Goal: Find specific page/section: Find specific page/section

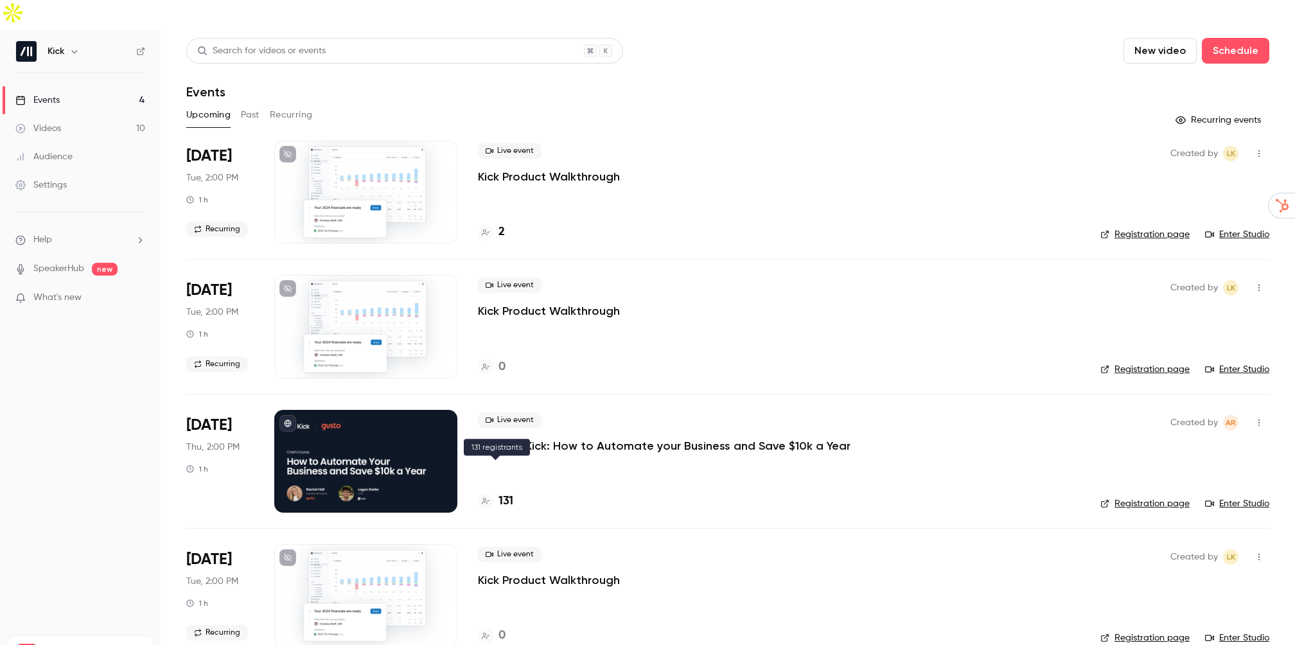
click at [499, 493] on h4 "131" at bounding box center [505, 501] width 15 height 17
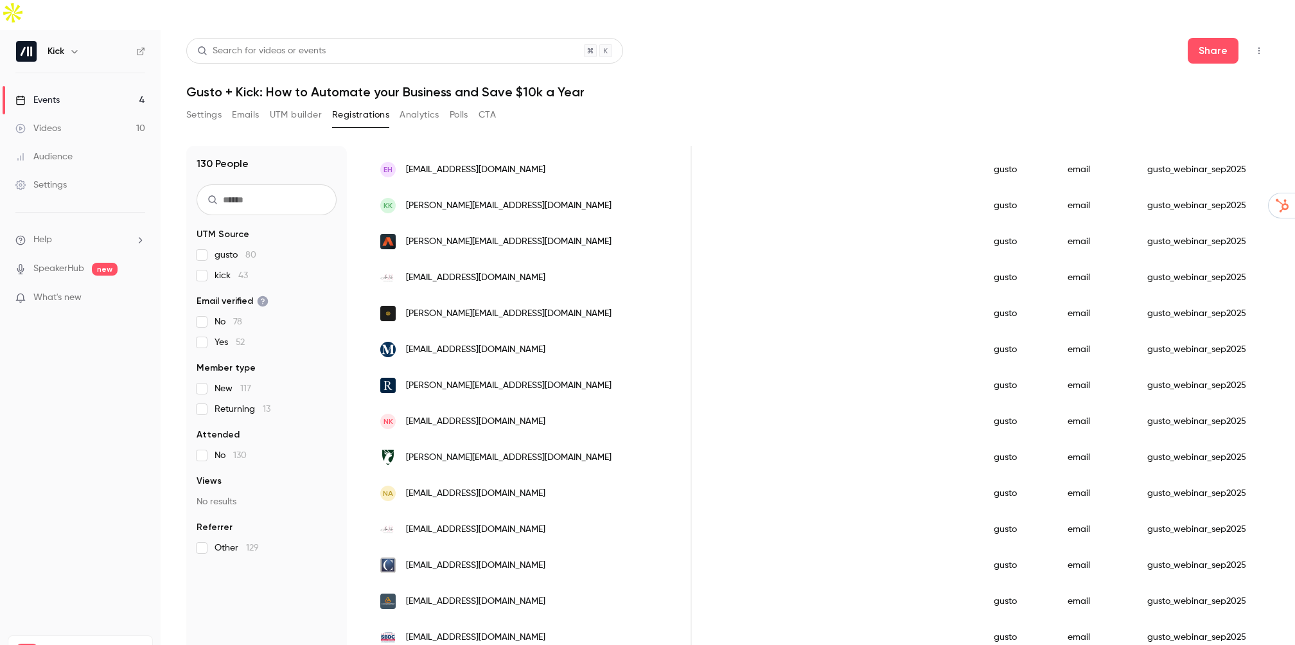
scroll to position [825, 0]
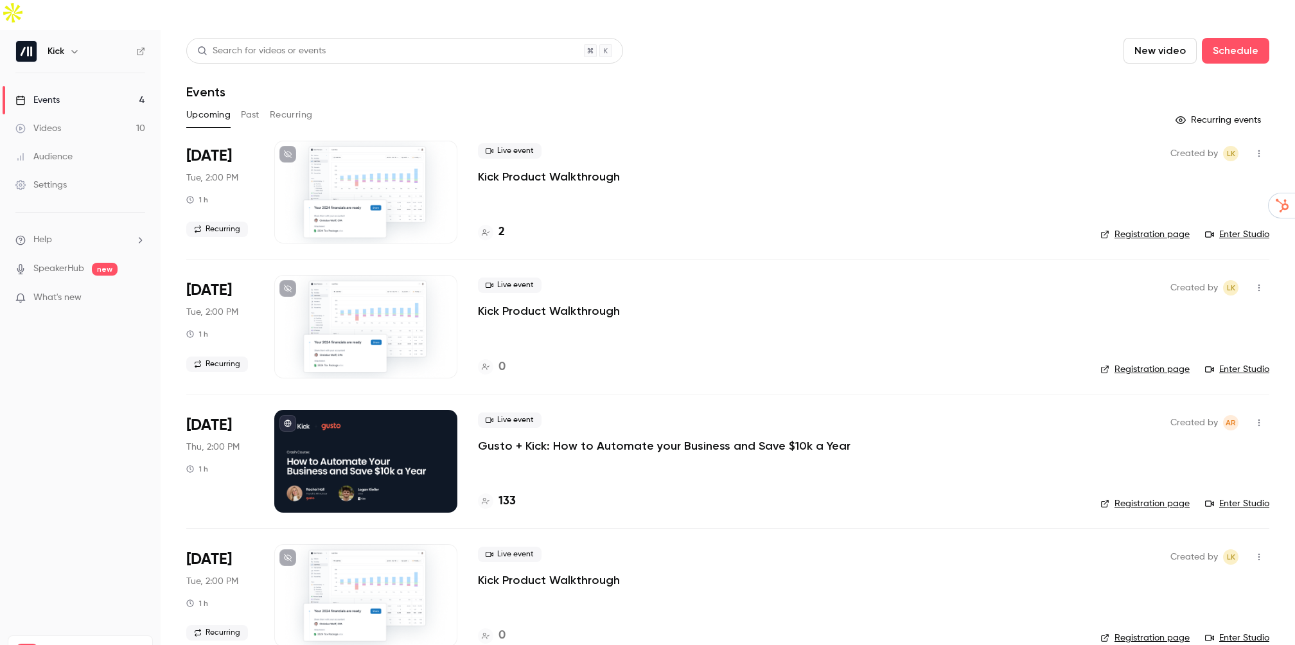
click at [506, 480] on div "Live event Gusto + Kick: How to Automate your Business and Save $10k a Year 133" at bounding box center [779, 461] width 602 height 103
click at [509, 493] on h4 "133" at bounding box center [506, 501] width 17 height 17
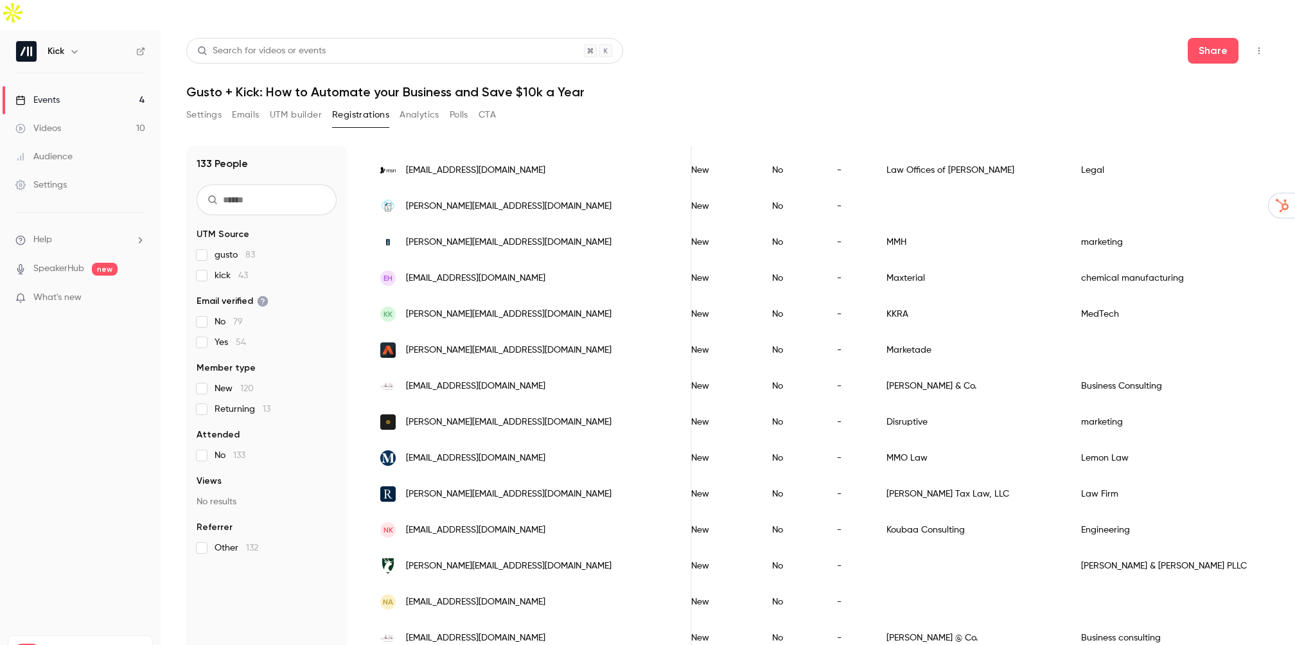
scroll to position [803, 0]
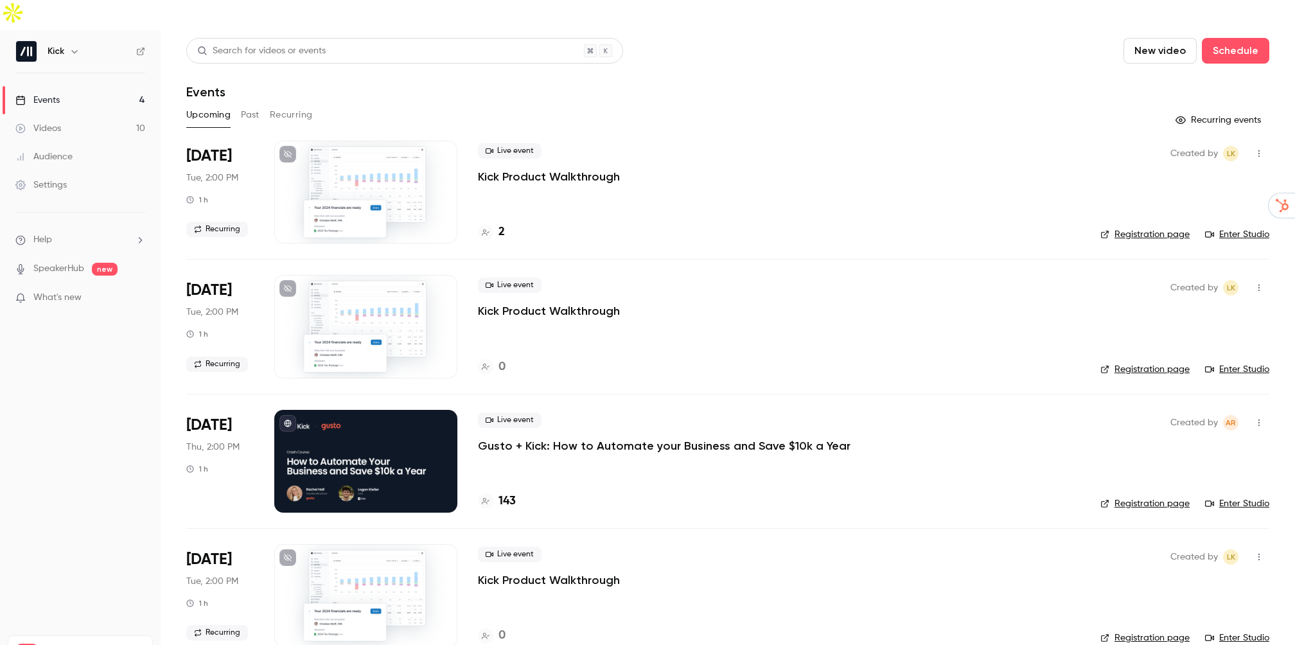
click at [366, 84] on div "Events" at bounding box center [727, 91] width 1083 height 15
